Goal: Obtain resource: Download file/media

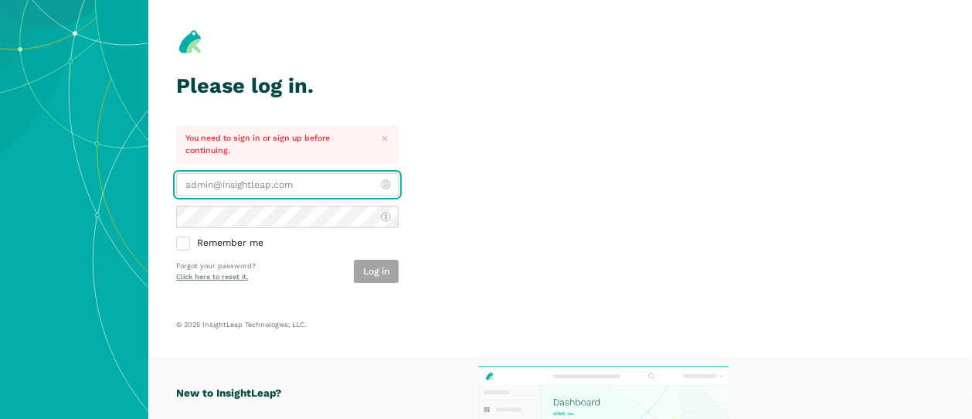
type input "[PERSON_NAME][EMAIL_ADDRESS][DOMAIN_NAME]"
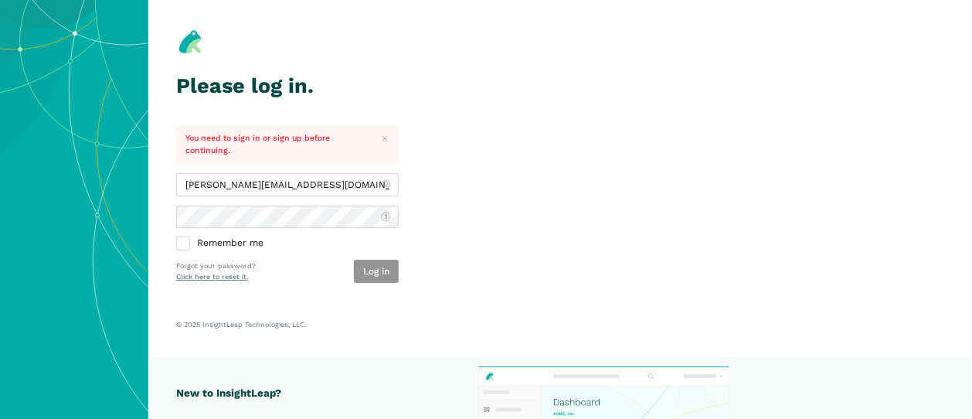
click at [371, 271] on button "Log in" at bounding box center [376, 271] width 45 height 23
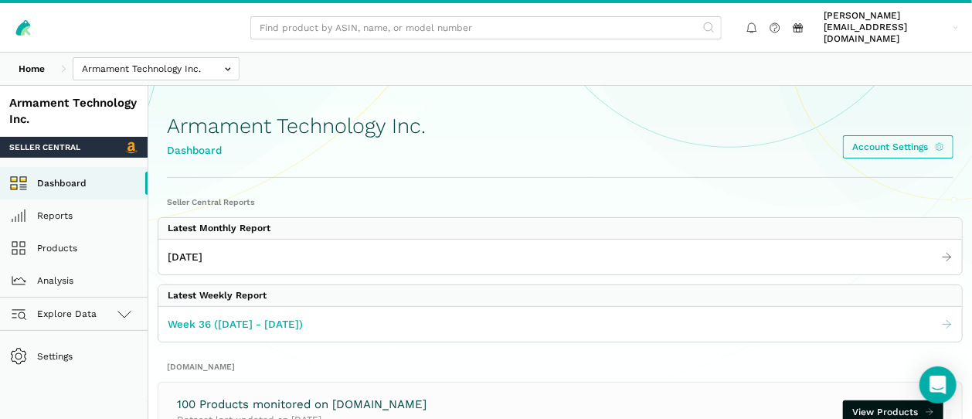
click at [240, 316] on span "Week 36 ([DATE] - [DATE])" at bounding box center [235, 324] width 135 height 16
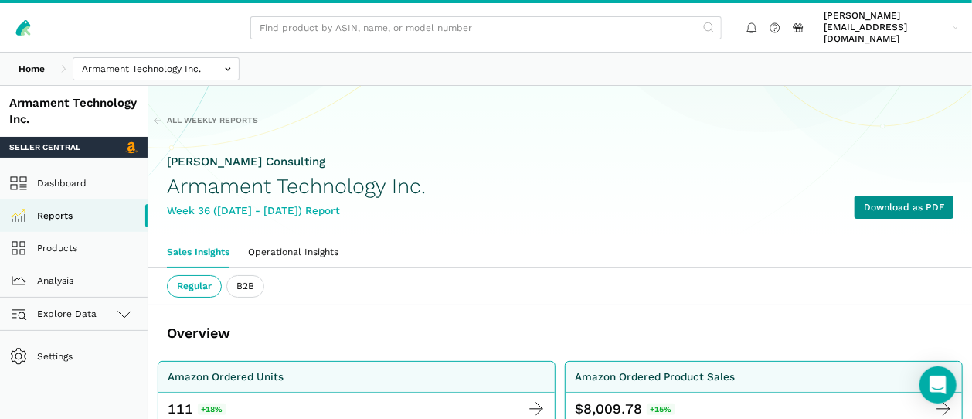
click at [886, 196] on link "Download as PDF" at bounding box center [904, 207] width 99 height 23
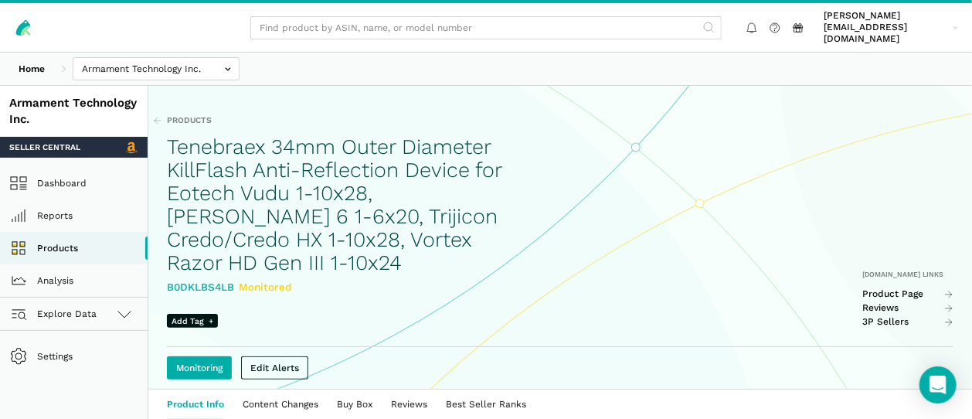
scroll to position [86, 0]
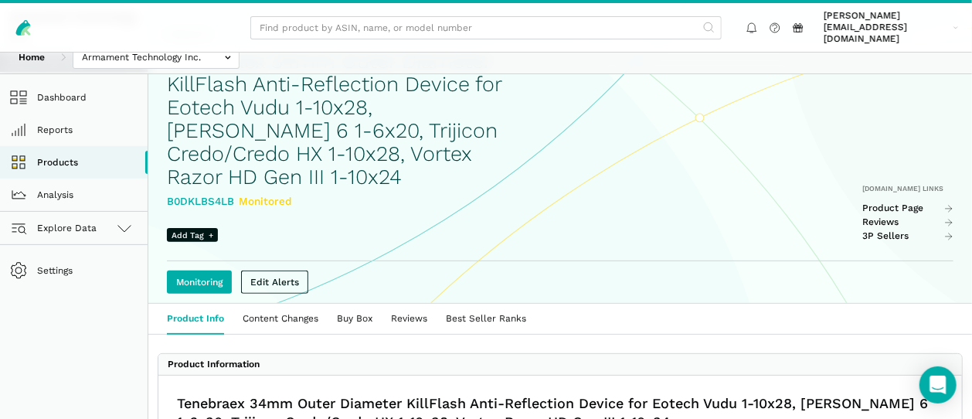
drag, startPoint x: 236, startPoint y: 166, endPoint x: 169, endPoint y: 165, distance: 66.5
click at [169, 193] on div "B0DKLBS4LB Monitored" at bounding box center [343, 201] width 352 height 16
copy div "B0DKLBS4LB"
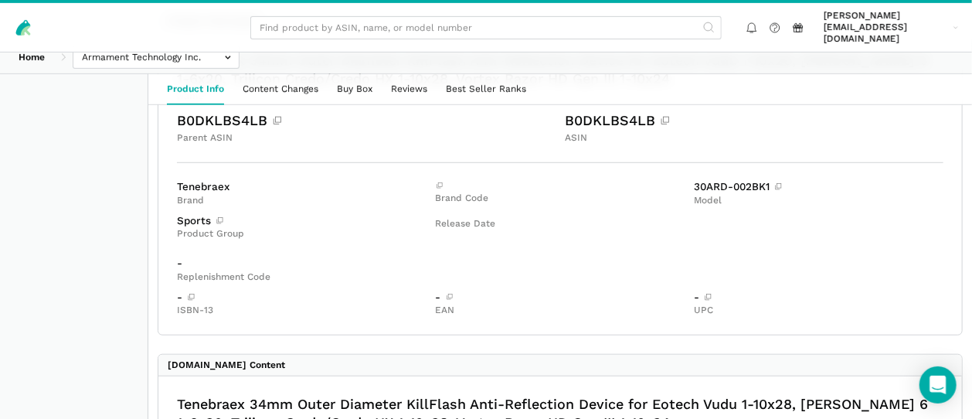
scroll to position [172, 0]
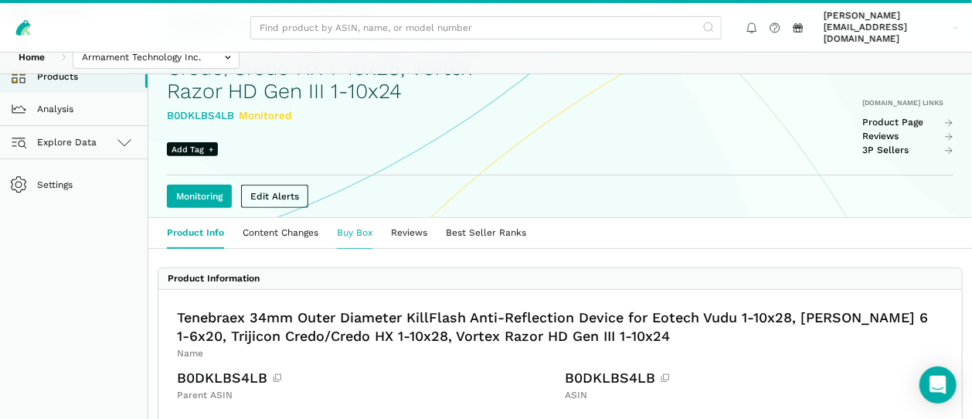
click at [361, 218] on link "Buy Box" at bounding box center [355, 233] width 54 height 30
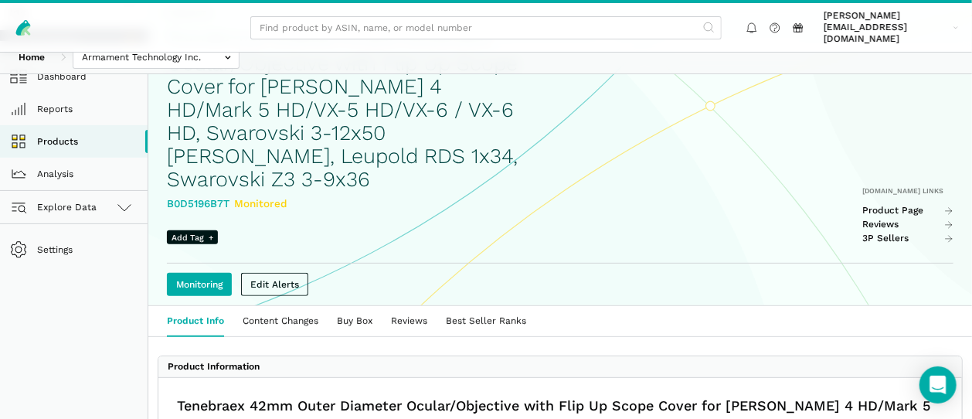
scroll to position [86, 0]
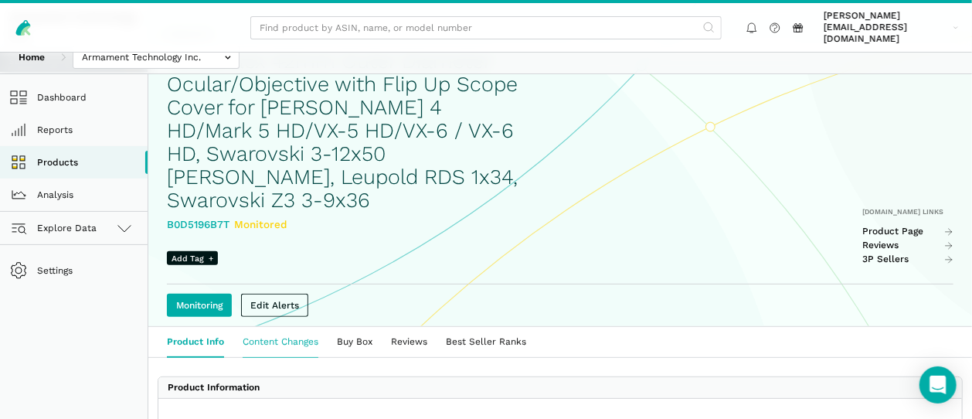
click at [299, 327] on link "Content Changes" at bounding box center [280, 342] width 94 height 30
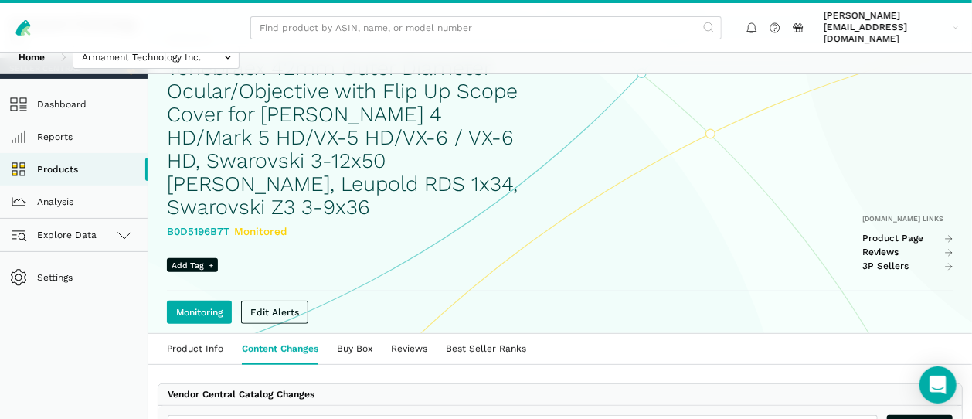
scroll to position [172, 0]
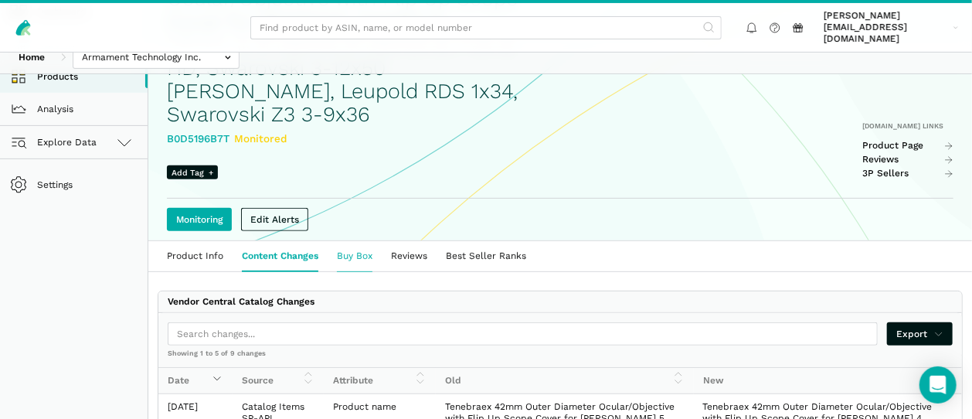
click at [353, 241] on link "Buy Box" at bounding box center [355, 256] width 54 height 30
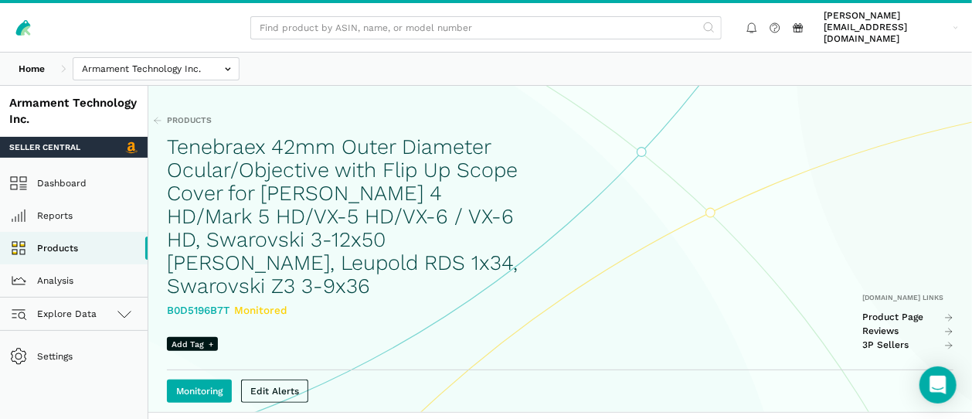
drag, startPoint x: 223, startPoint y: 273, endPoint x: 168, endPoint y: 279, distance: 55.2
click at [168, 302] on div "B0D5196B7T Monitored" at bounding box center [343, 310] width 352 height 16
copy div "B0D5196B7T"
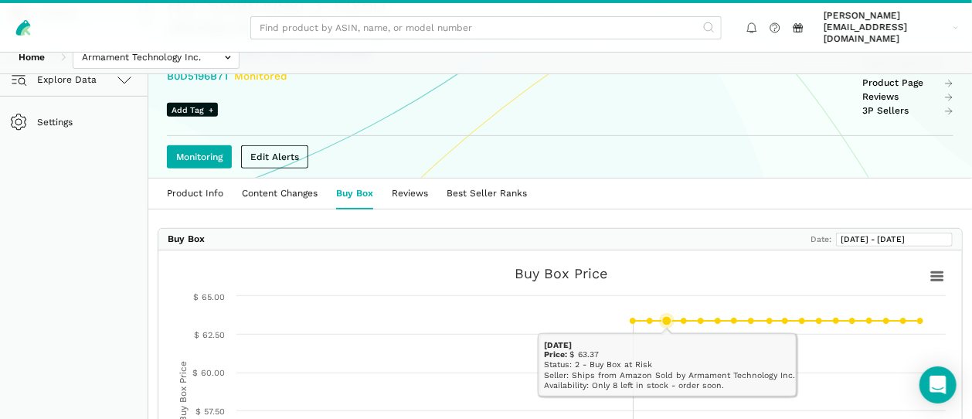
scroll to position [172, 0]
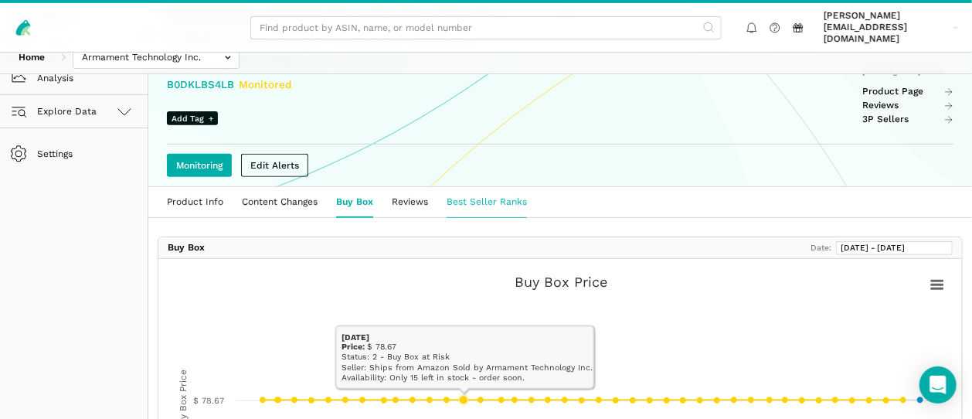
scroll to position [202, 0]
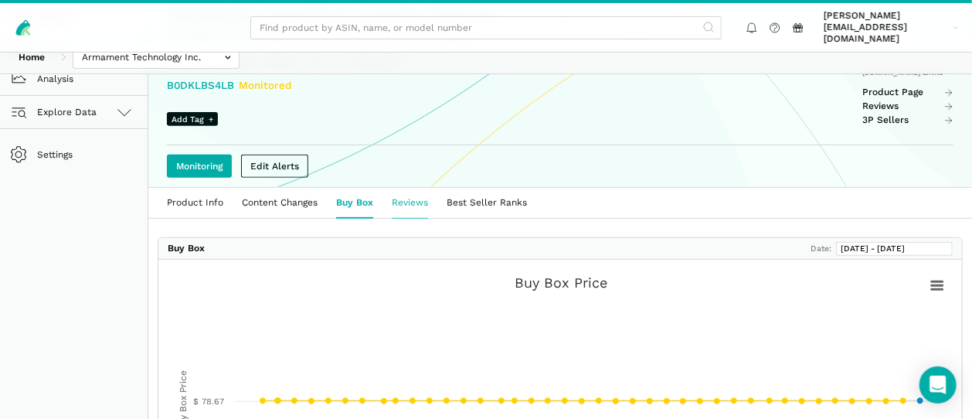
click at [417, 188] on link "Reviews" at bounding box center [410, 203] width 55 height 30
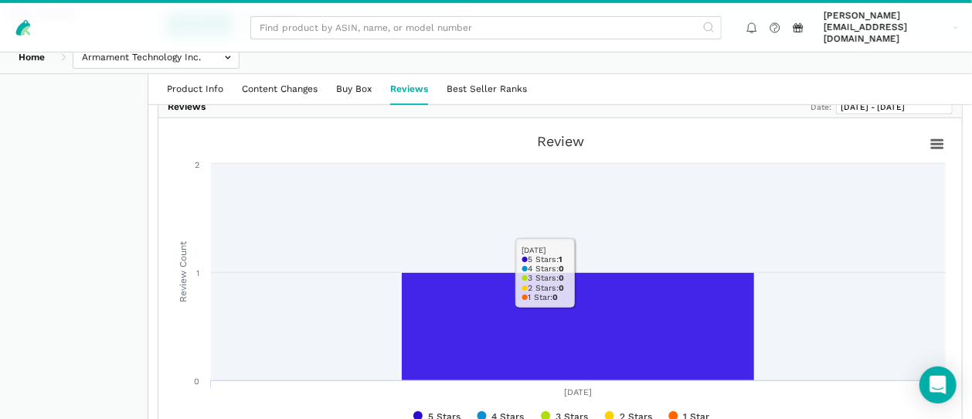
scroll to position [172, 0]
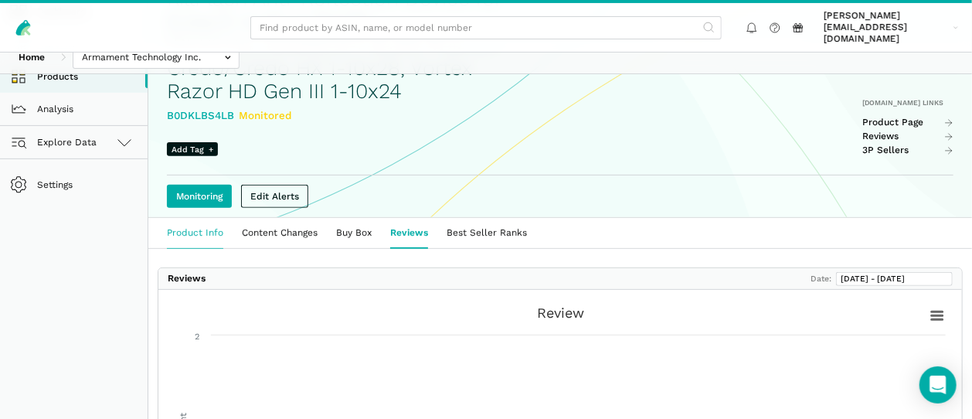
click at [208, 218] on link "Product Info" at bounding box center [195, 233] width 75 height 30
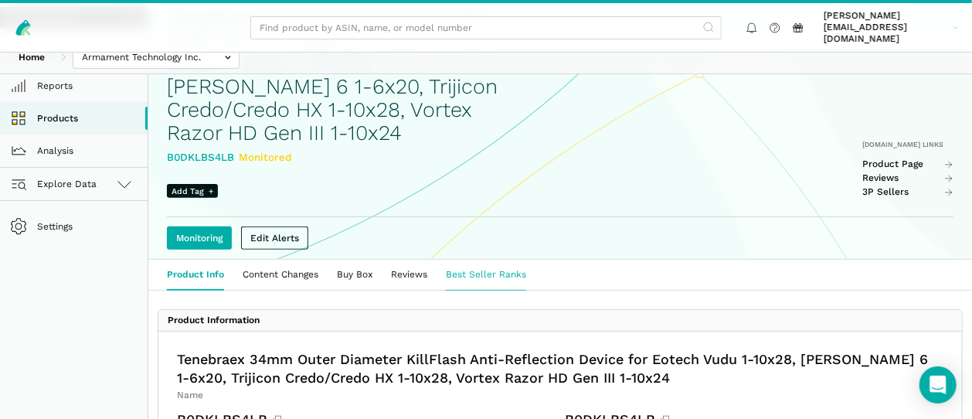
scroll to position [172, 0]
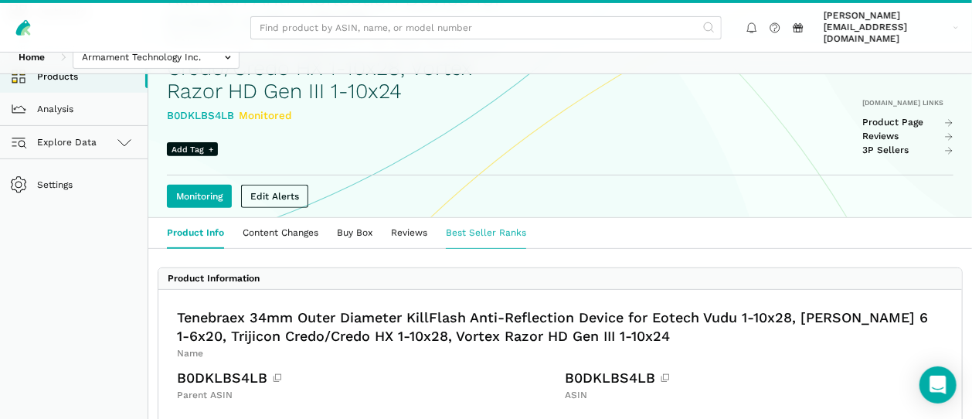
click at [472, 218] on link "Best Seller Ranks" at bounding box center [486, 233] width 99 height 30
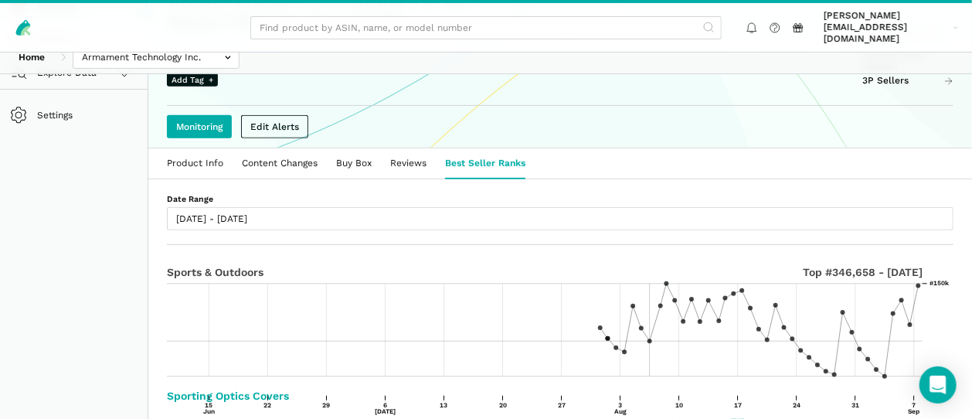
scroll to position [190, 0]
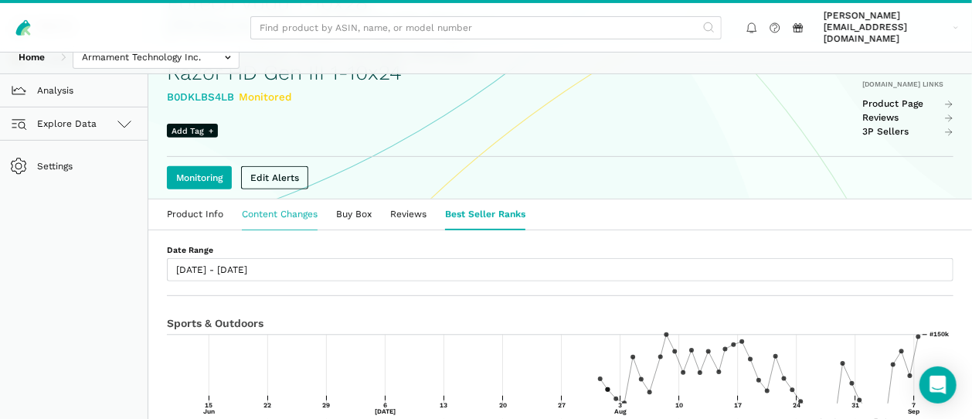
click at [274, 199] on link "Content Changes" at bounding box center [280, 214] width 94 height 30
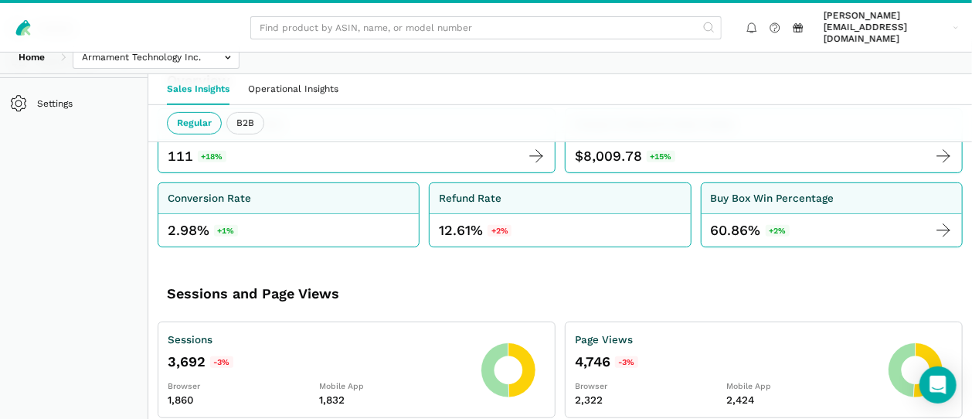
scroll to position [257, 0]
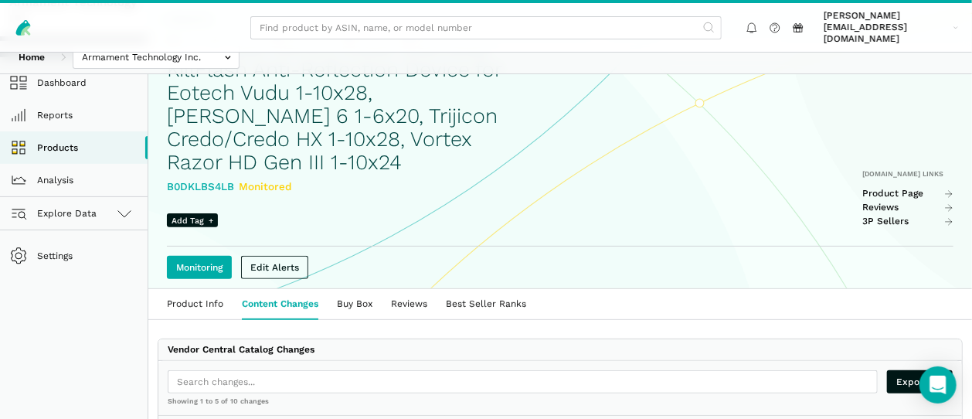
scroll to position [86, 0]
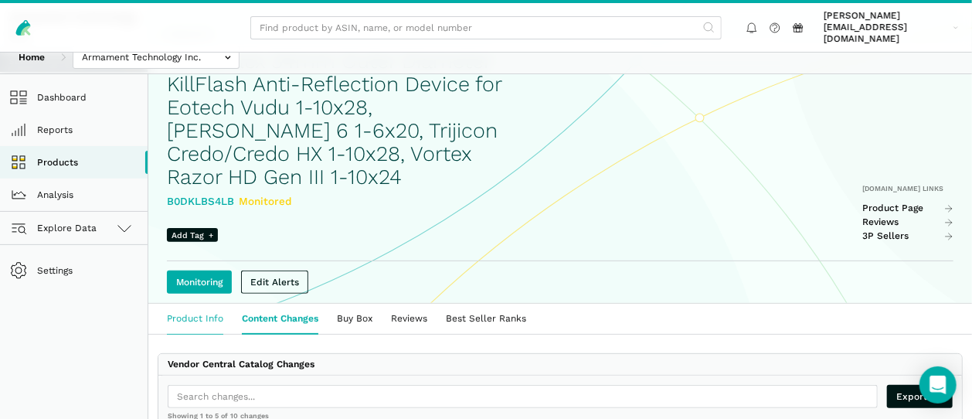
click at [200, 304] on link "Product Info" at bounding box center [195, 319] width 75 height 30
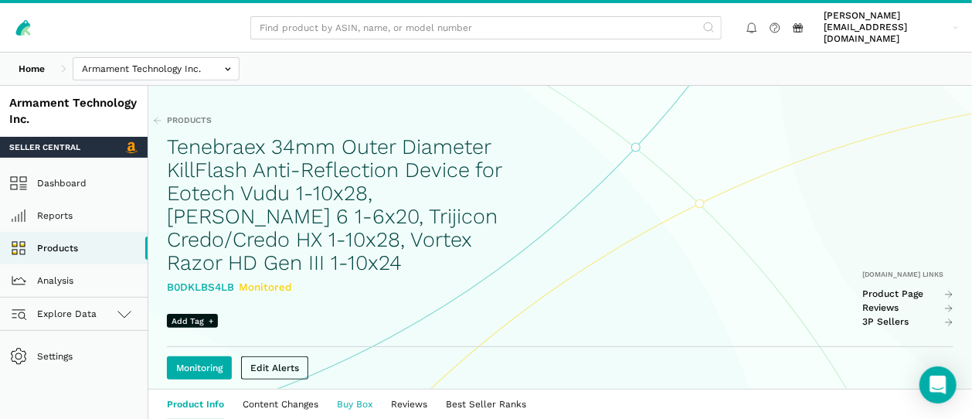
click at [353, 390] on link "Buy Box" at bounding box center [355, 405] width 54 height 30
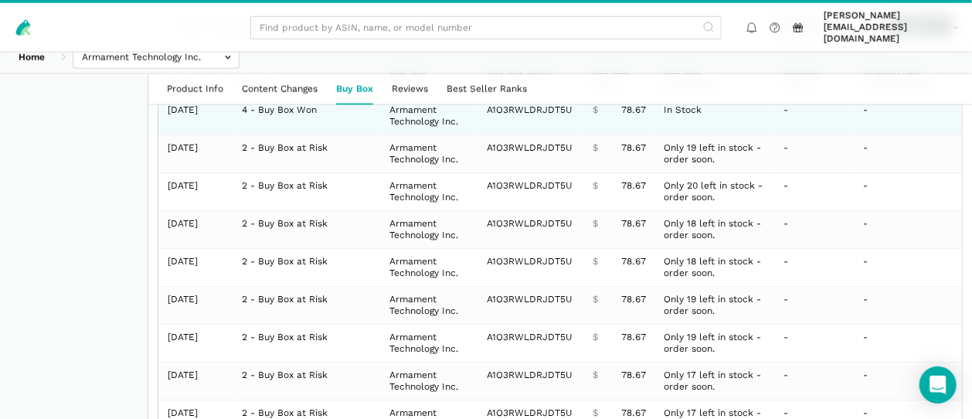
scroll to position [871, 0]
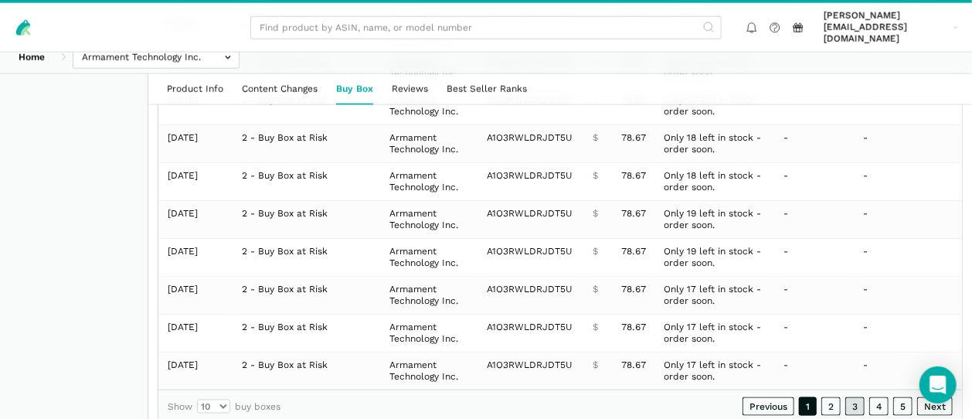
click at [856, 397] on link "3" at bounding box center [855, 406] width 19 height 19
click at [904, 397] on link "5" at bounding box center [903, 406] width 19 height 19
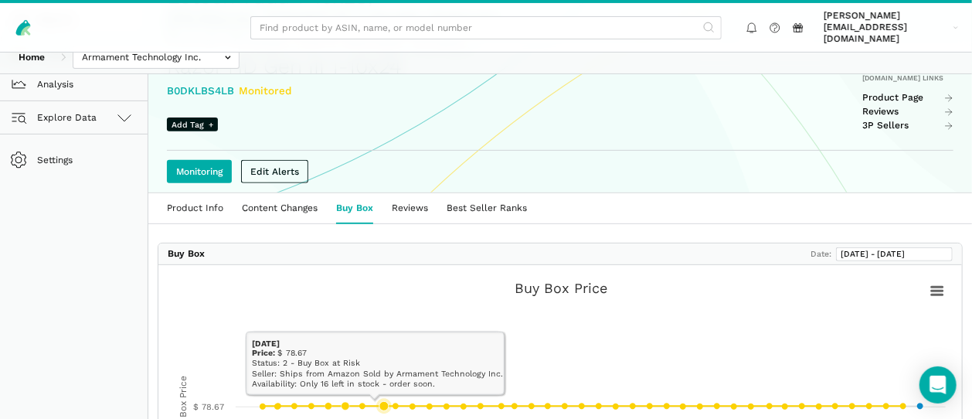
scroll to position [189, 0]
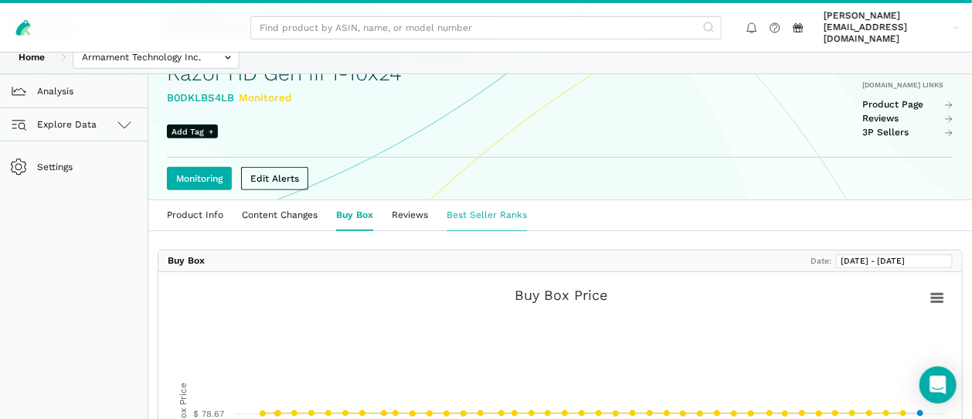
click at [478, 200] on link "Best Seller Ranks" at bounding box center [487, 215] width 99 height 30
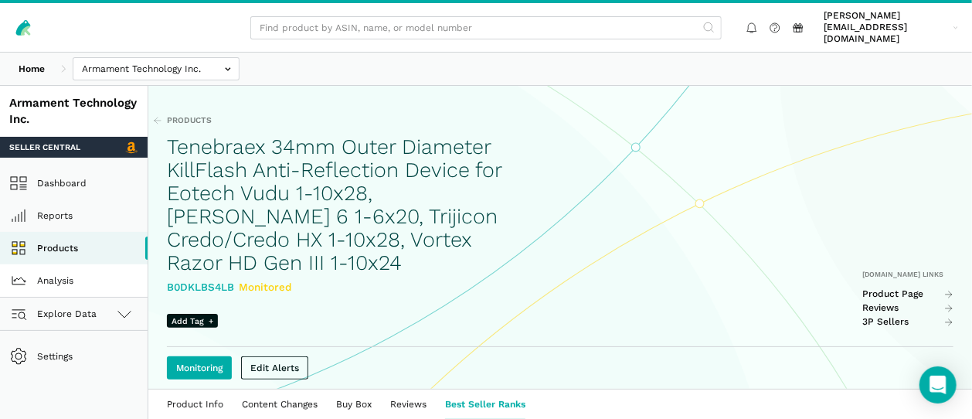
click at [60, 279] on link "Analysis" at bounding box center [74, 280] width 148 height 32
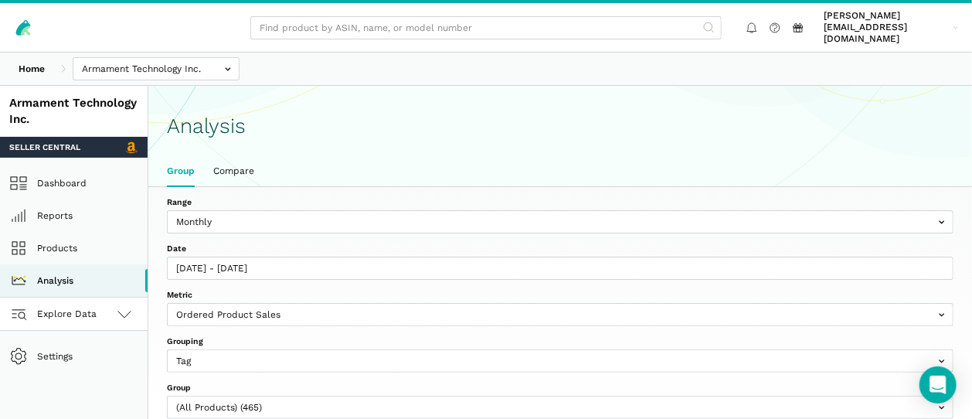
click at [69, 305] on span "Explore Data" at bounding box center [55, 314] width 83 height 19
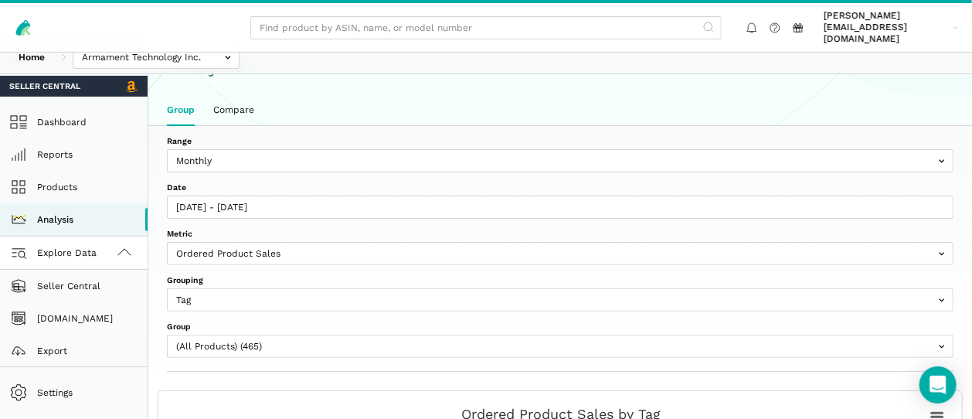
scroll to position [86, 0]
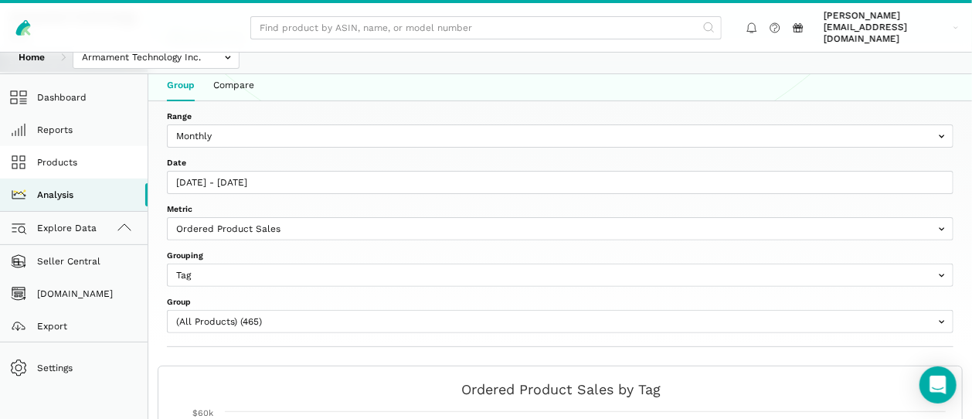
click at [60, 158] on link "Products" at bounding box center [74, 162] width 148 height 32
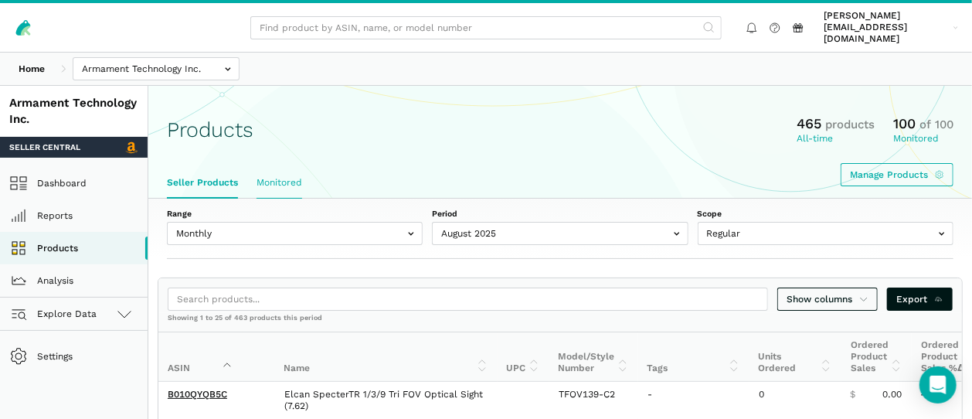
click at [284, 168] on link "Monitored" at bounding box center [279, 183] width 64 height 30
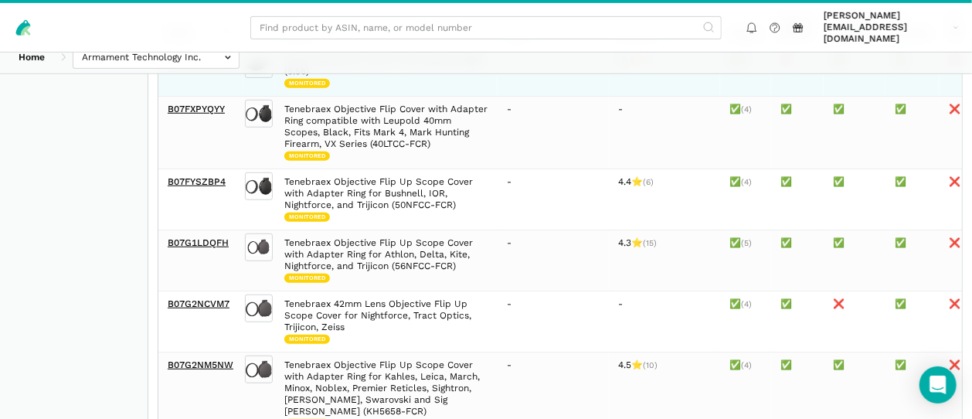
scroll to position [86, 0]
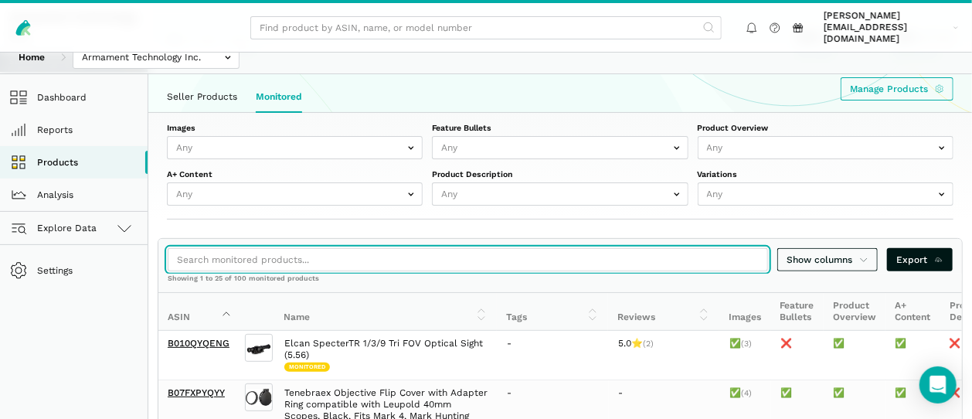
click at [493, 248] on input "search" at bounding box center [468, 259] width 601 height 23
paste input "30ARD-002BK1"
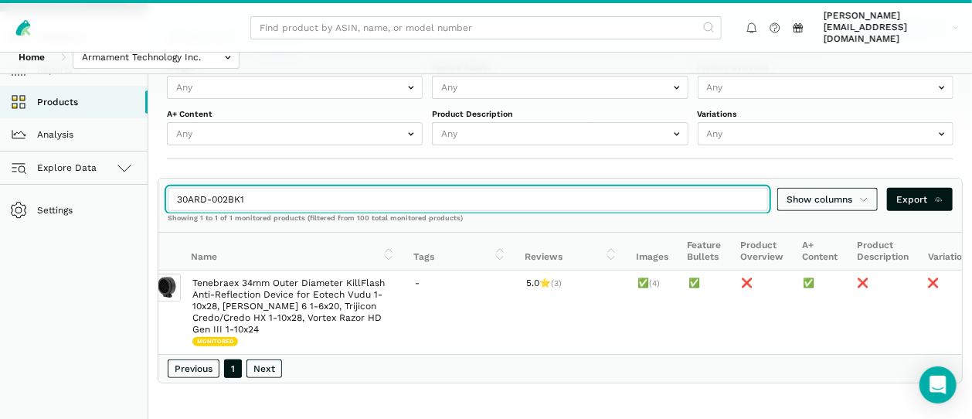
scroll to position [0, 0]
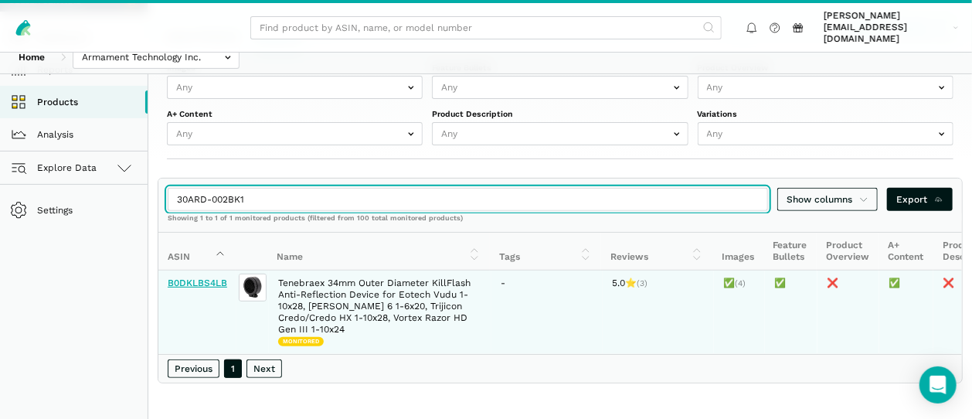
type input "30ARD-002BK1"
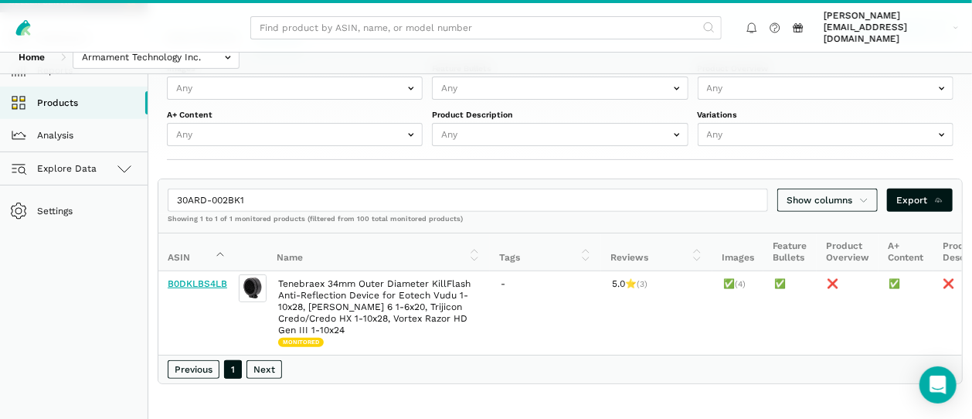
scroll to position [146, 0]
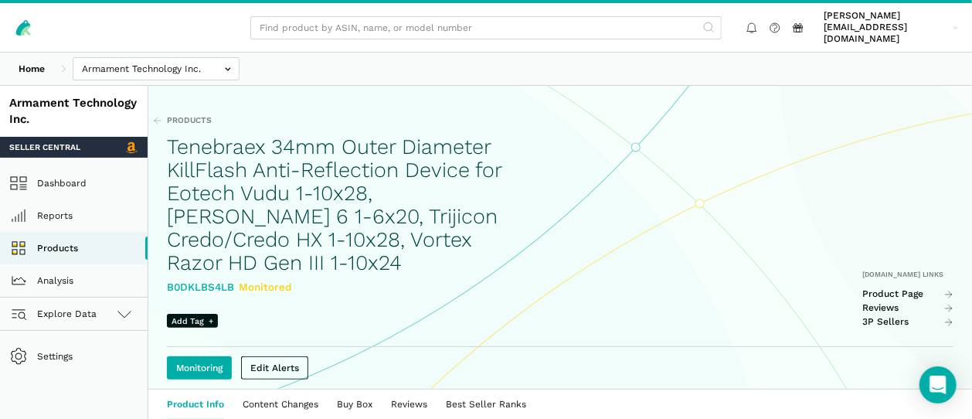
click at [206, 279] on div "B0DKLBS4LB Monitored" at bounding box center [343, 287] width 352 height 16
click at [204, 279] on div "B0DKLBS4LB Monitored" at bounding box center [343, 287] width 352 height 16
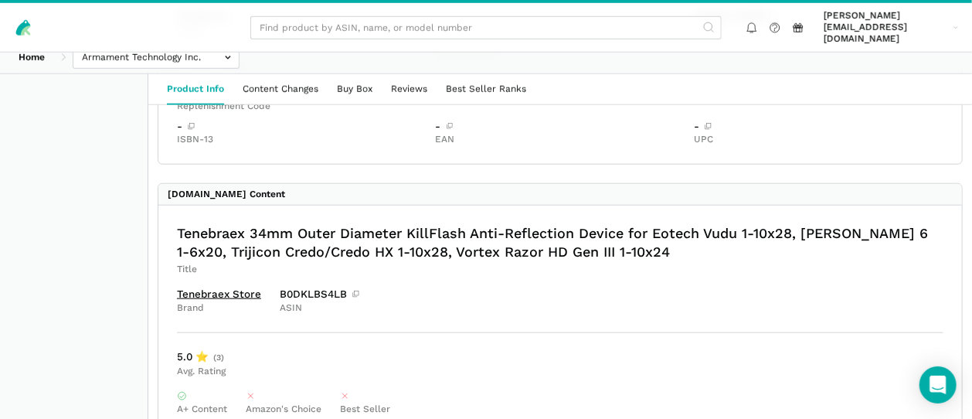
scroll to position [601, 0]
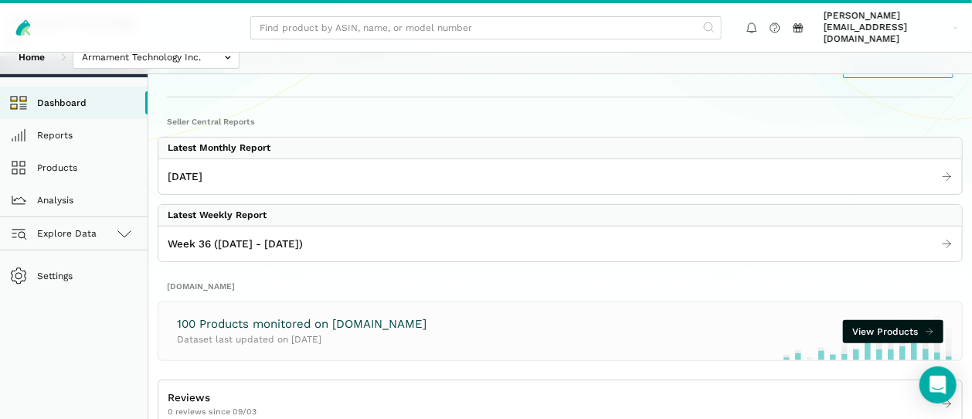
scroll to position [172, 0]
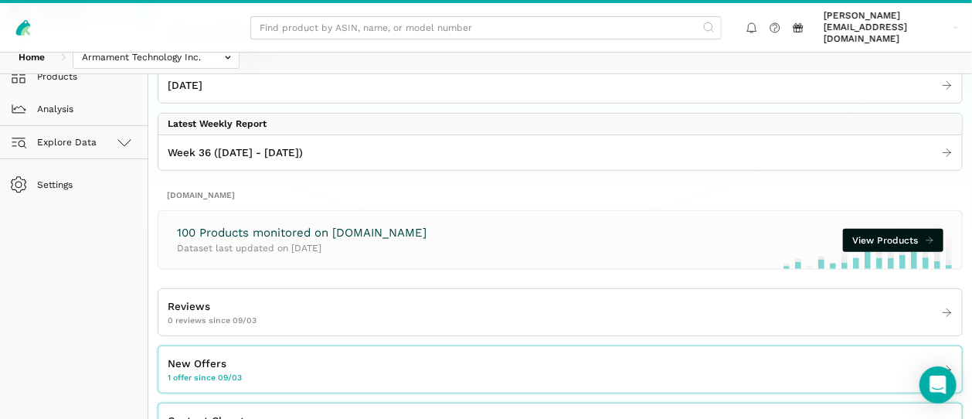
drag, startPoint x: 493, startPoint y: 94, endPoint x: 379, endPoint y: 97, distance: 114.4
click at [379, 97] on div "Latest Monthly Report [DATE] Latest Weekly Report Week 36 ([DATE] - [DATE])" at bounding box center [560, 108] width 787 height 125
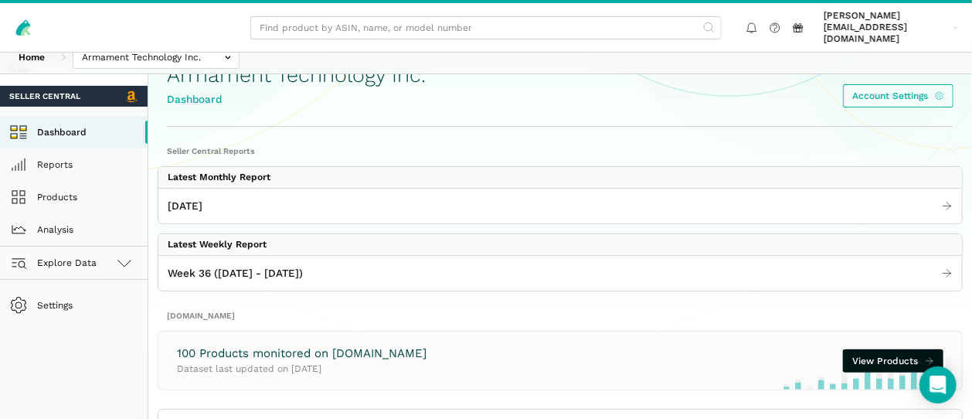
scroll to position [22, 0]
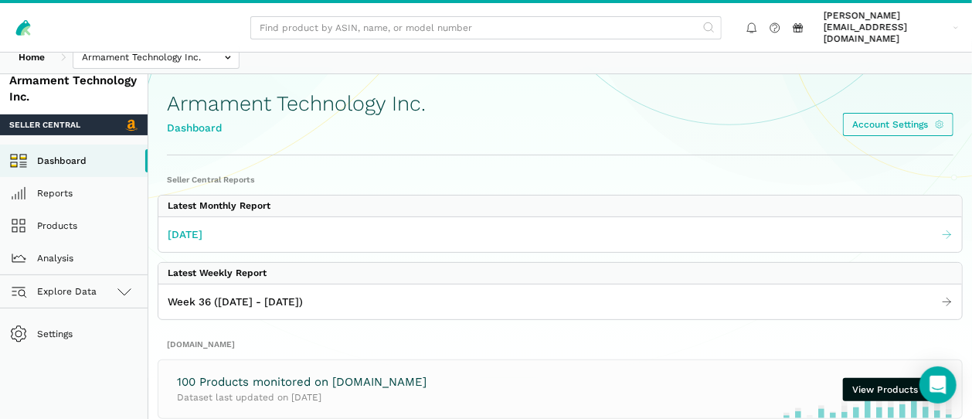
click at [197, 226] on span "[DATE]" at bounding box center [185, 234] width 35 height 16
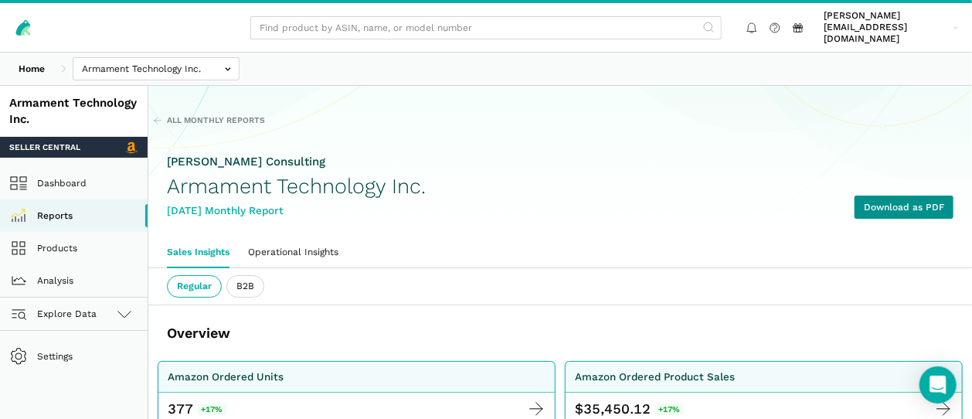
click at [908, 196] on link "Download as PDF" at bounding box center [904, 207] width 99 height 23
